Goal: Task Accomplishment & Management: Use online tool/utility

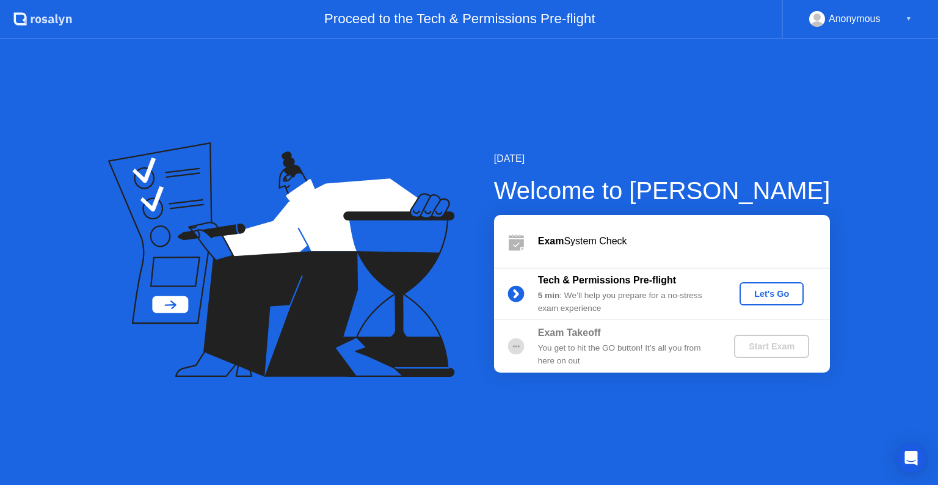
click at [783, 296] on div "Let's Go" at bounding box center [772, 294] width 54 height 10
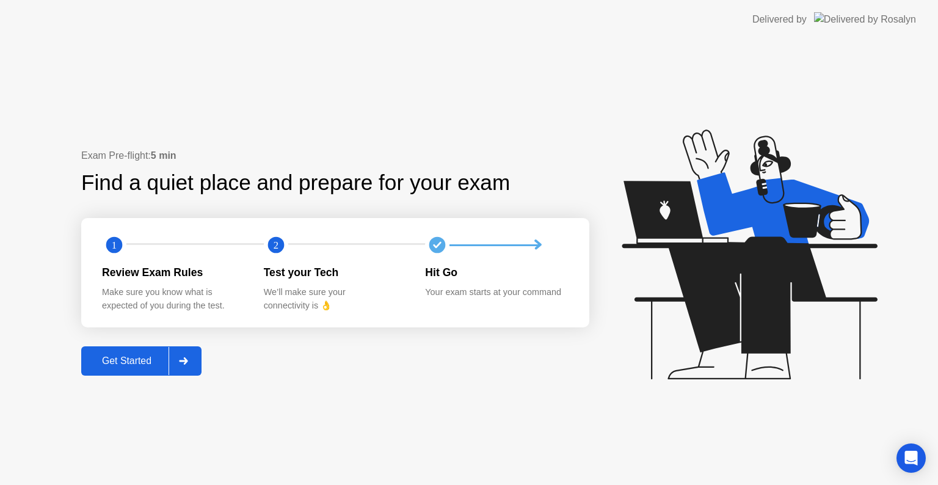
click at [127, 369] on button "Get Started" at bounding box center [141, 360] width 120 height 29
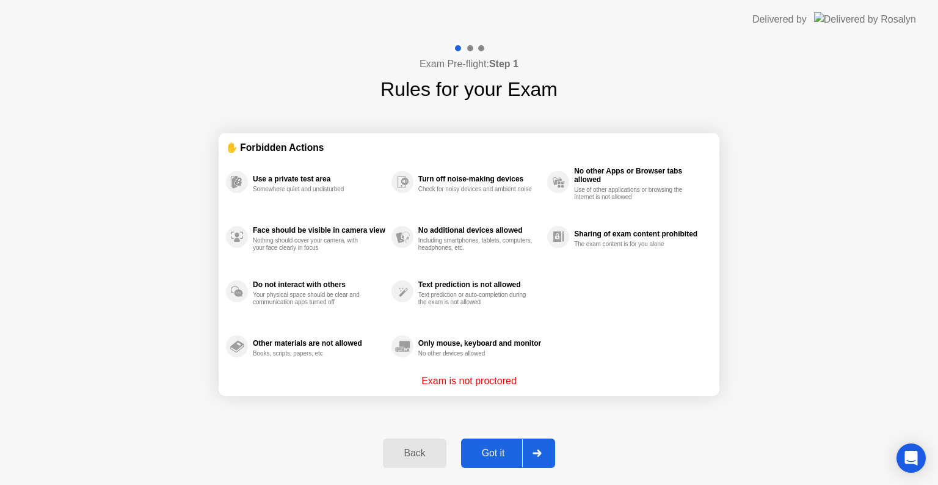
click at [497, 457] on div "Got it" at bounding box center [493, 453] width 57 height 11
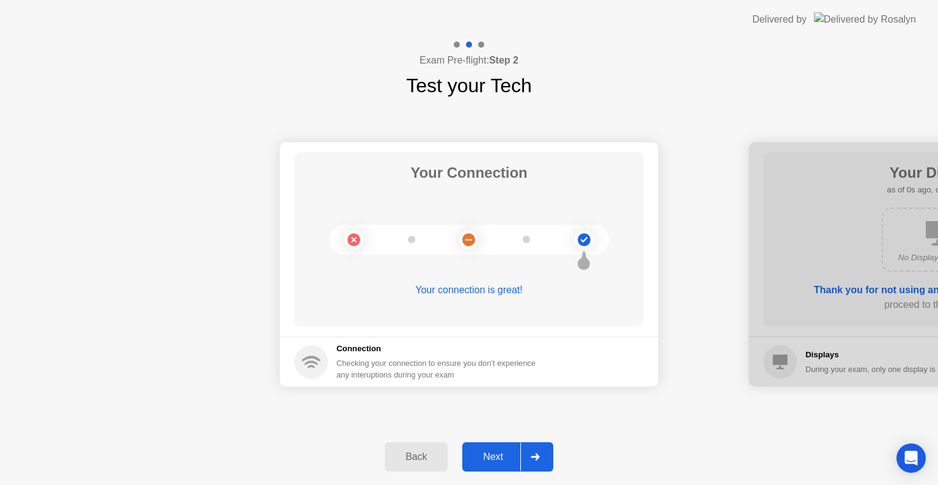
click at [497, 456] on div "Next" at bounding box center [493, 456] width 54 height 11
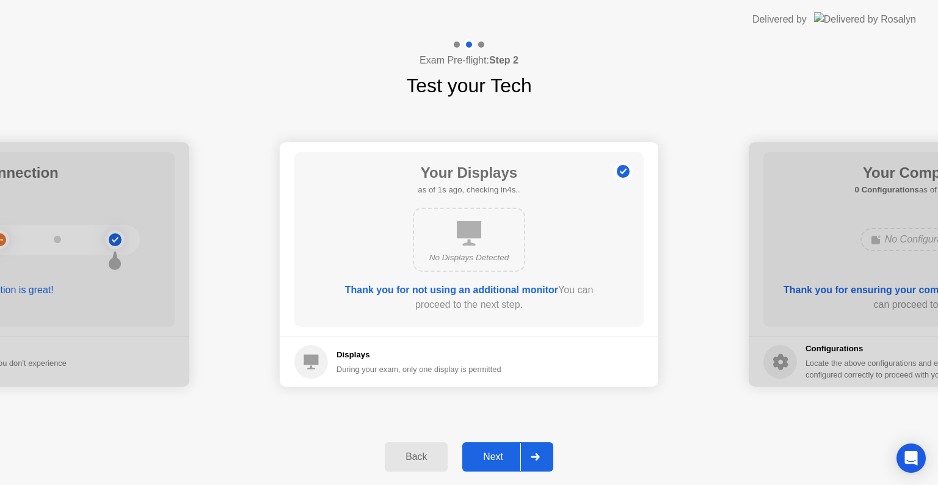
click at [497, 456] on div "Next" at bounding box center [493, 456] width 54 height 11
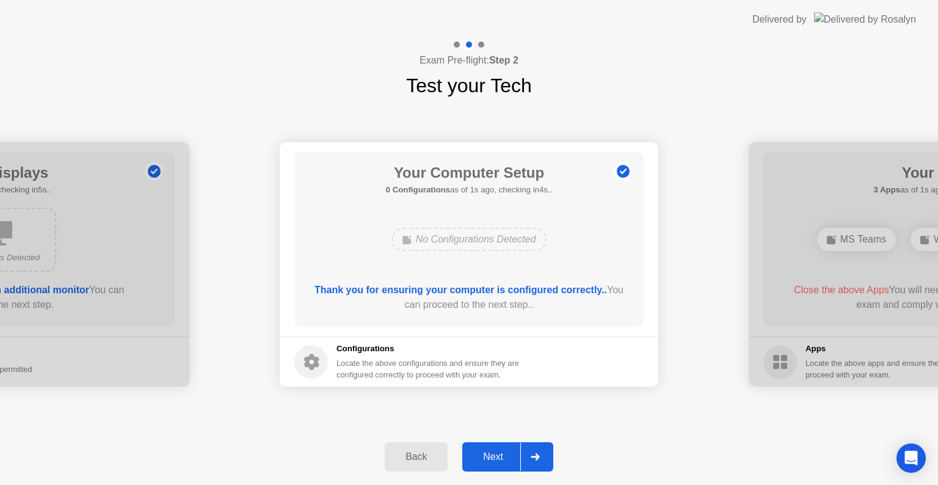
click at [497, 456] on div "Next" at bounding box center [493, 456] width 54 height 11
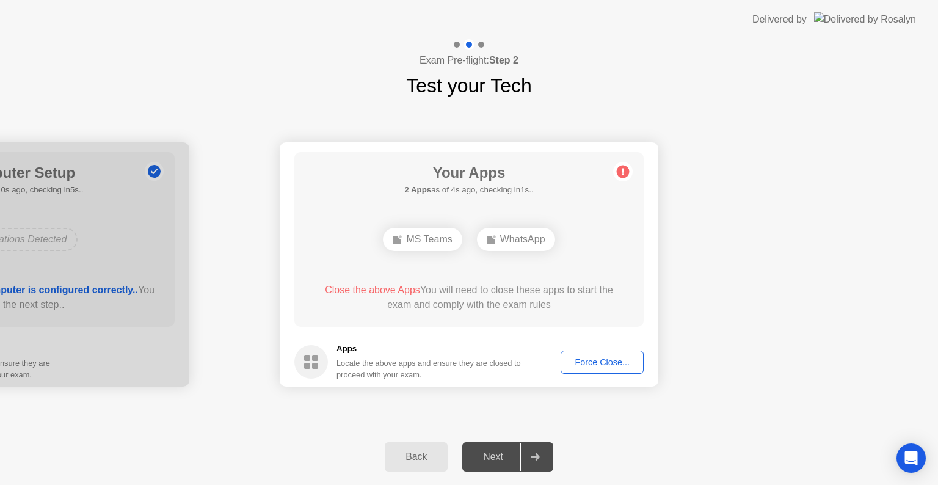
click at [611, 357] on div "Force Close..." at bounding box center [602, 362] width 75 height 10
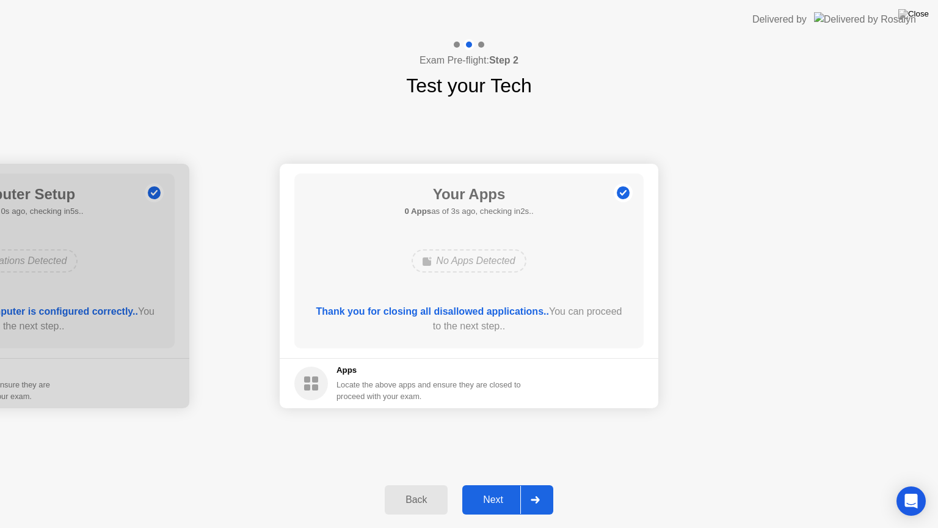
click at [488, 484] on div "Next" at bounding box center [493, 499] width 54 height 11
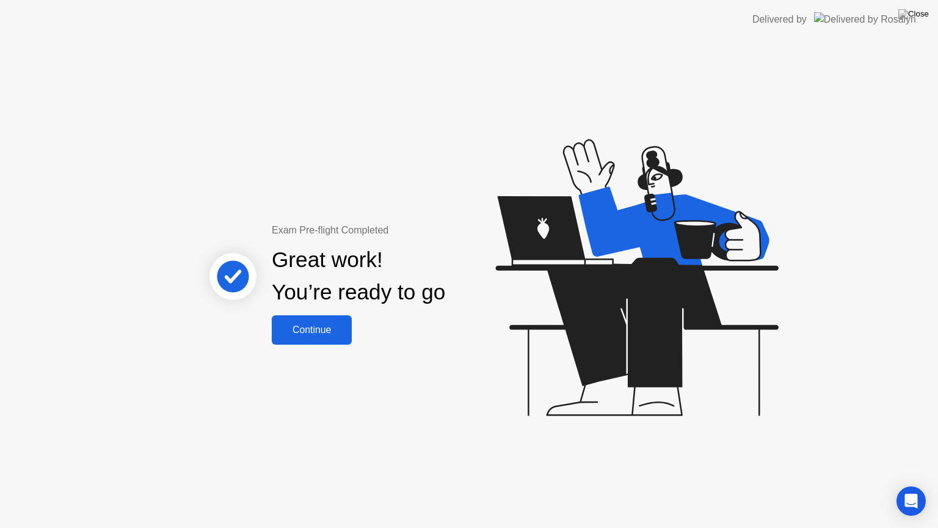
click at [320, 337] on button "Continue" at bounding box center [312, 329] width 80 height 29
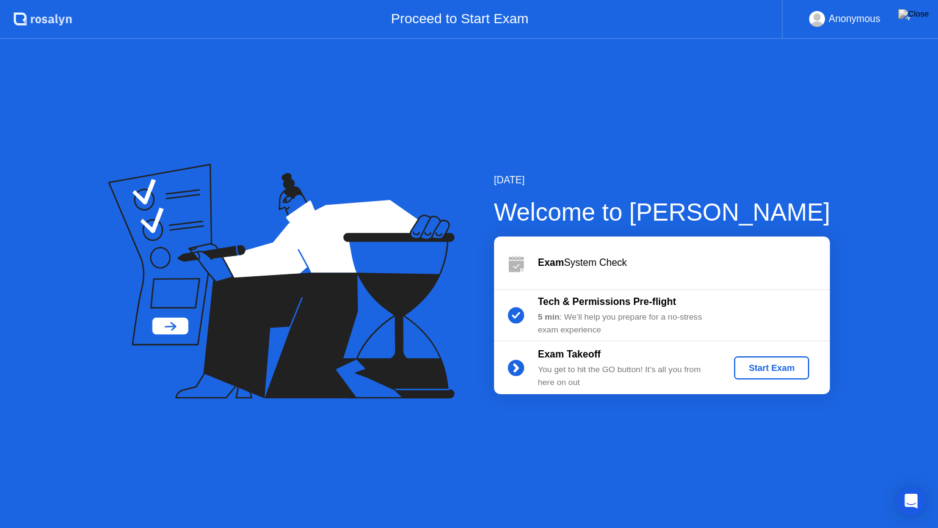
click at [786, 373] on div "Start Exam" at bounding box center [771, 368] width 65 height 10
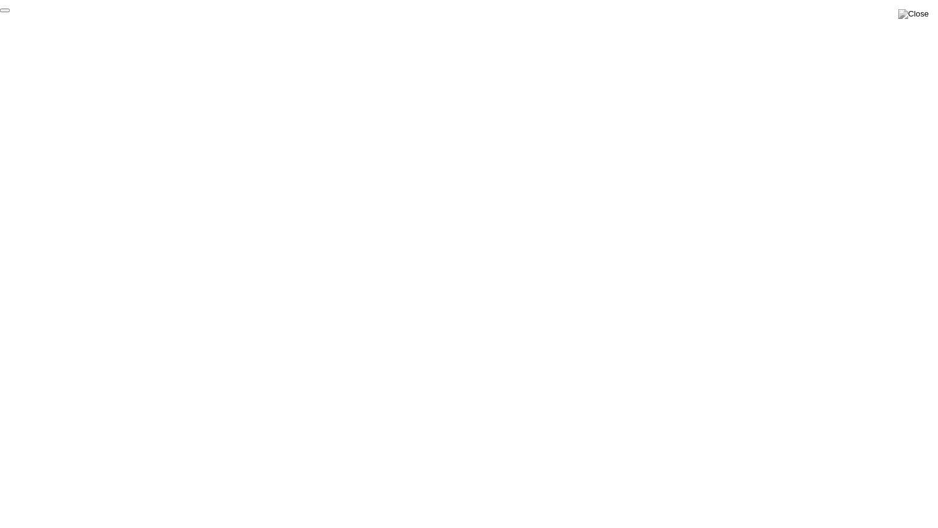
click div "End Proctoring Session"
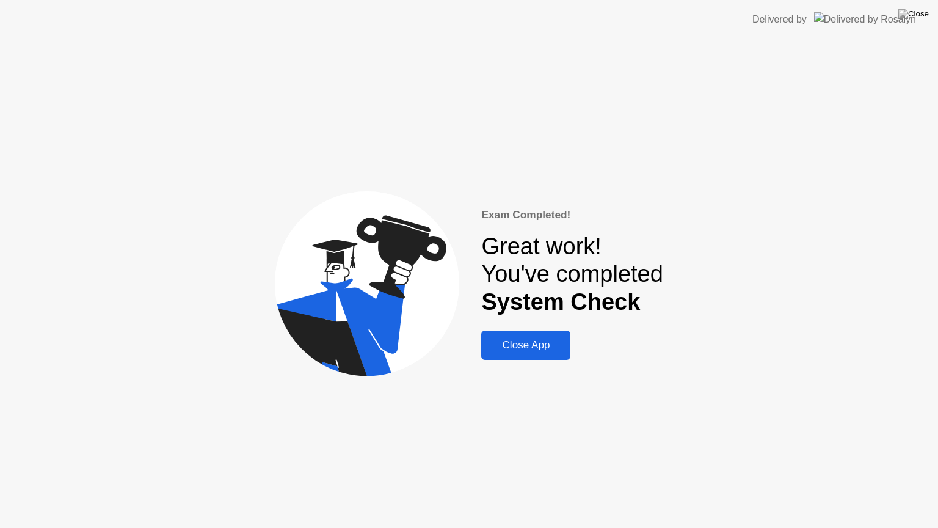
click at [544, 347] on div "Close App" at bounding box center [526, 345] width 82 height 12
